Goal: Transaction & Acquisition: Subscribe to service/newsletter

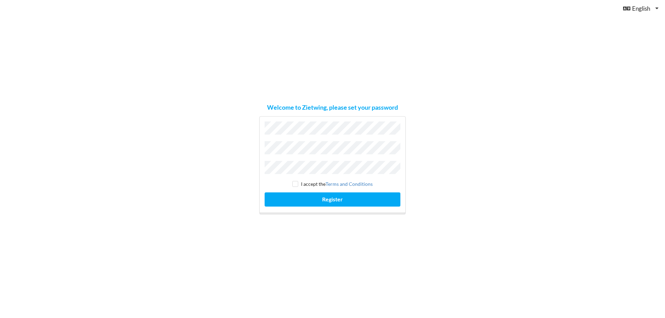
click at [240, 144] on div "Welcome to Zietwing, please set your password I accept the Terms and Conditions…" at bounding box center [332, 159] width 665 height 318
click at [320, 156] on div "I accept the Terms and Conditions Register" at bounding box center [332, 165] width 146 height 98
click at [297, 181] on input "checkbox" at bounding box center [295, 184] width 6 height 6
checkbox input "true"
click at [299, 192] on button "Register" at bounding box center [332, 199] width 136 height 14
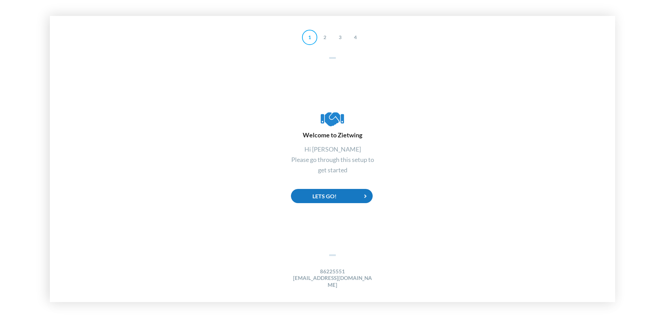
click at [336, 202] on div "Lets Go!" at bounding box center [332, 196] width 82 height 14
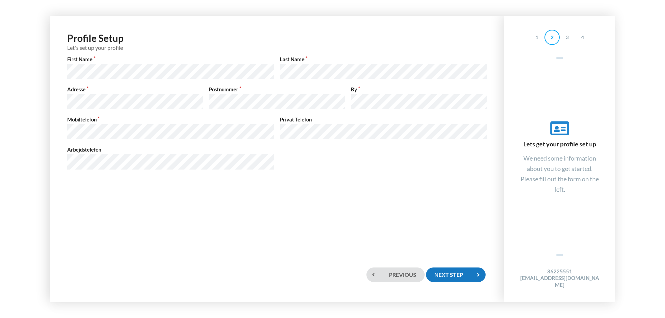
click at [462, 275] on div "Next step" at bounding box center [456, 275] width 60 height 14
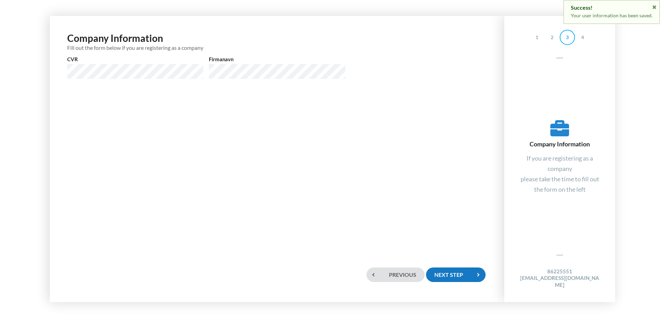
click at [469, 275] on div "Next step" at bounding box center [456, 275] width 60 height 14
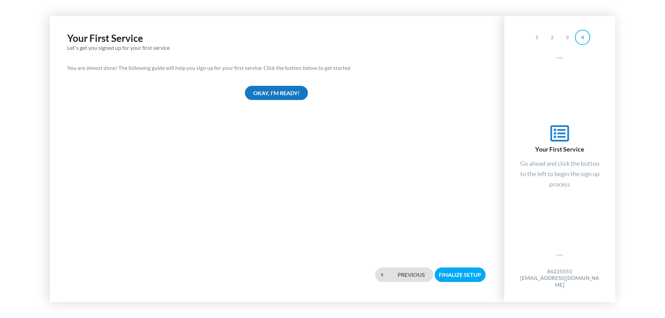
click at [302, 97] on div "Okay, I'm ready!" at bounding box center [276, 93] width 63 height 14
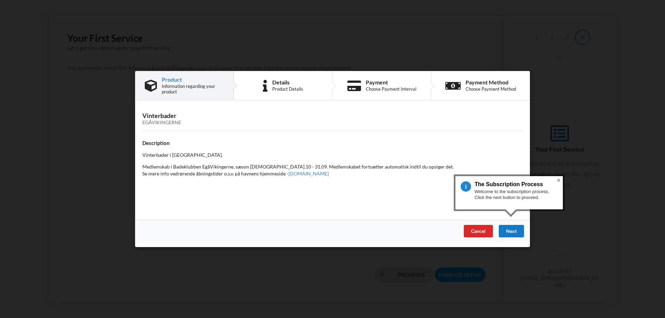
click at [515, 230] on div "Next" at bounding box center [510, 231] width 25 height 12
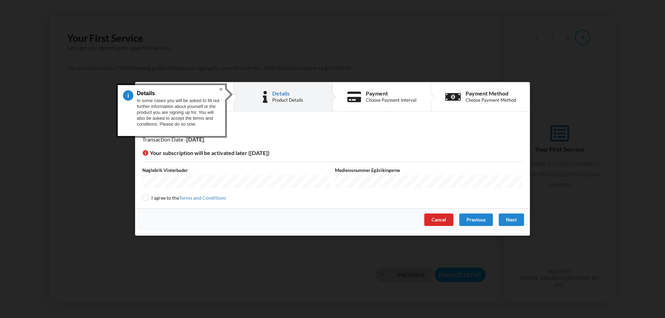
click at [297, 162] on div "Details Transaction Date - [DATE] Your subscription will be activated later ([D…" at bounding box center [332, 163] width 395 height 92
click at [146, 197] on input "checkbox" at bounding box center [145, 198] width 6 height 6
checkbox input "true"
click at [268, 131] on div "Details" at bounding box center [332, 127] width 380 height 8
click at [508, 221] on div "Next" at bounding box center [510, 220] width 25 height 12
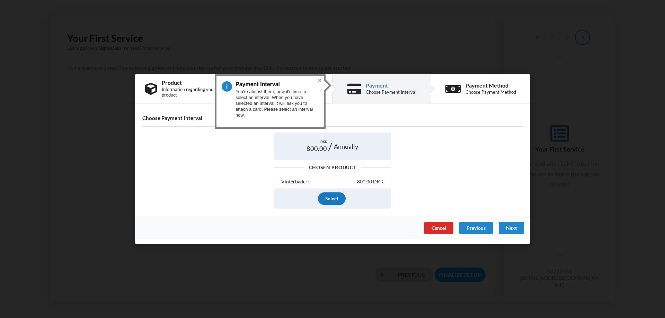
click at [338, 201] on div "Select" at bounding box center [332, 198] width 28 height 12
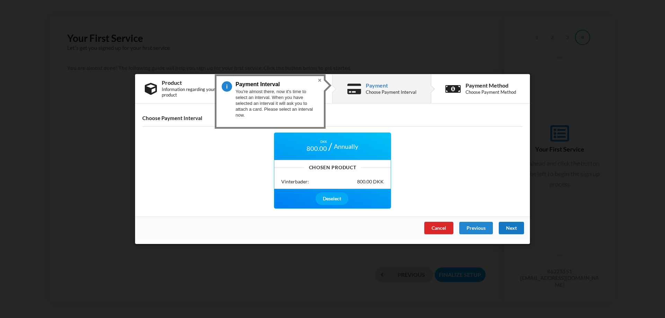
click at [503, 226] on div "Next" at bounding box center [510, 228] width 25 height 12
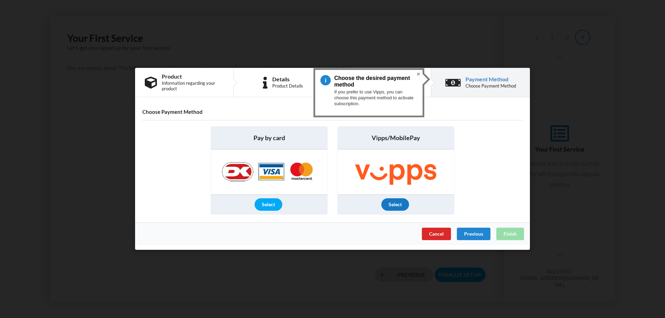
click at [399, 204] on div "Select" at bounding box center [395, 205] width 28 height 12
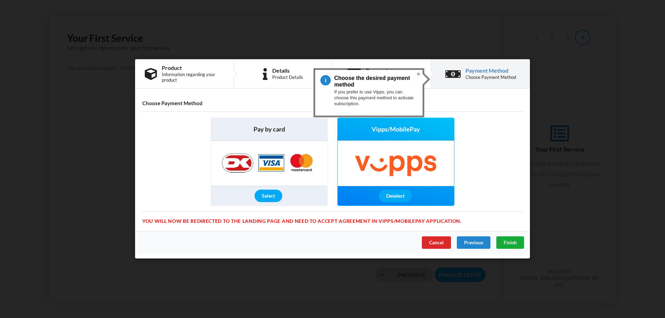
click at [508, 244] on span "Finish" at bounding box center [509, 243] width 13 height 6
click at [517, 244] on div "Finish" at bounding box center [510, 243] width 28 height 12
click at [284, 162] on img at bounding box center [269, 163] width 109 height 45
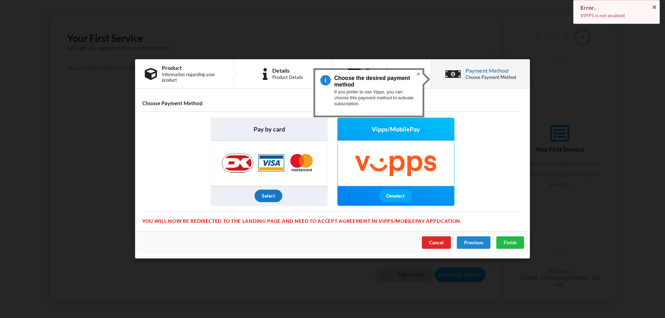
click at [273, 200] on div "Select" at bounding box center [268, 196] width 28 height 12
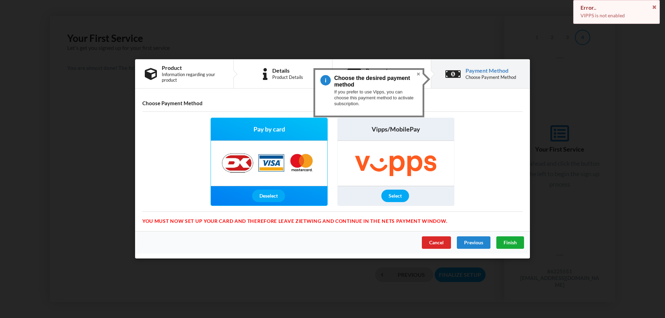
click at [504, 244] on span "Finish" at bounding box center [509, 243] width 13 height 6
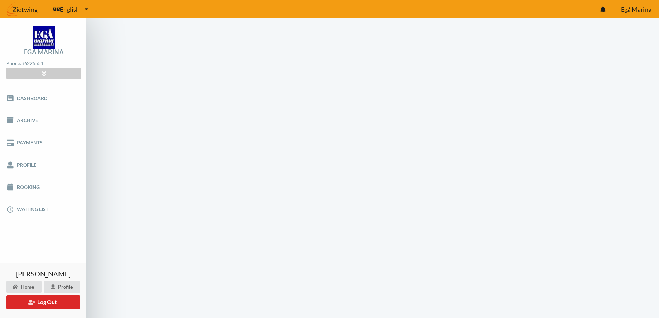
scroll to position [28, 0]
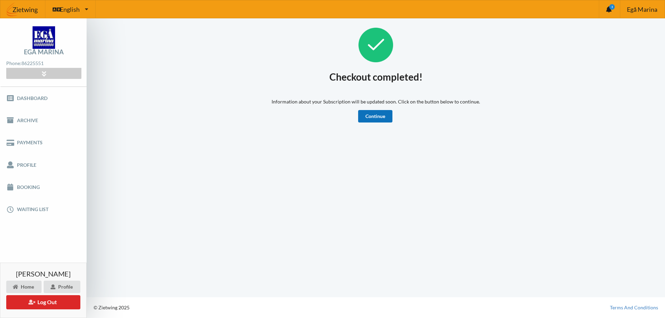
click at [371, 120] on link "Continue" at bounding box center [375, 116] width 34 height 12
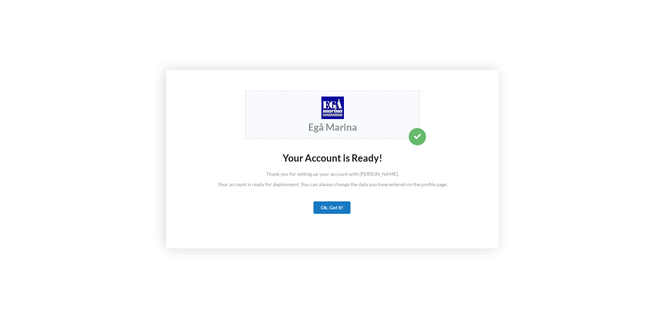
click at [331, 207] on div "Ok, Got It!" at bounding box center [331, 207] width 37 height 12
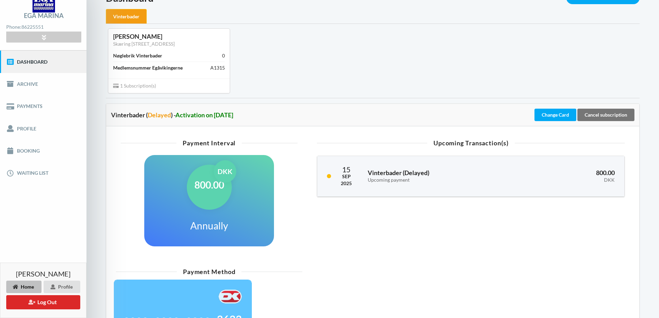
scroll to position [19, 0]
